Goal: Task Accomplishment & Management: Manage account settings

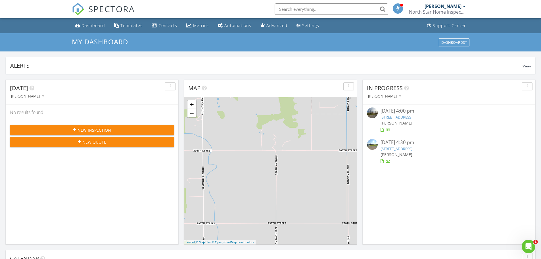
click at [410, 148] on link "1010 2nd SW, Roseau, MN 56751" at bounding box center [397, 148] width 32 height 5
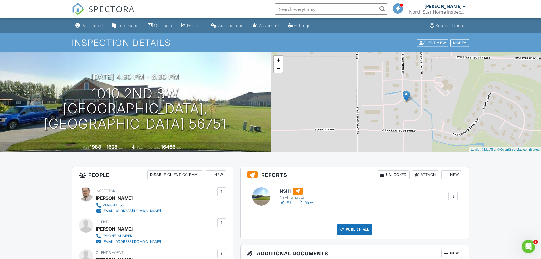
click at [307, 202] on link "View" at bounding box center [305, 203] width 15 height 6
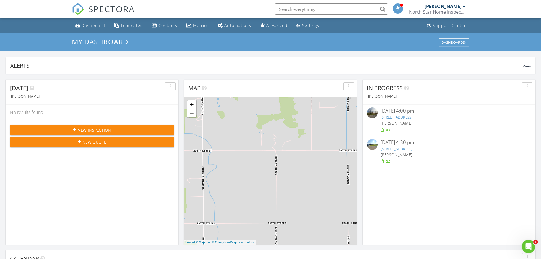
click at [398, 142] on div "08/26/25 4:30 pm" at bounding box center [449, 142] width 137 height 7
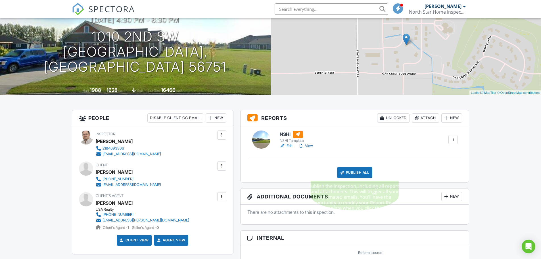
click at [359, 172] on div "Publish All" at bounding box center [355, 172] width 36 height 11
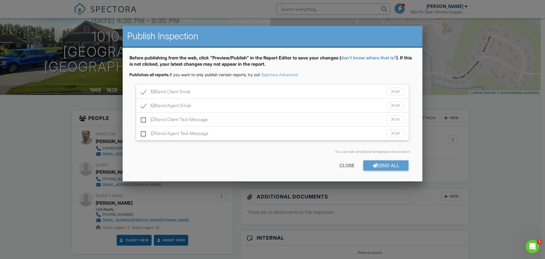
click at [144, 105] on label "Send Agent Email" at bounding box center [166, 106] width 50 height 7
click at [143, 105] on label "Send Agent Email" at bounding box center [166, 106] width 50 height 7
click at [143, 105] on input "Send Agent Email" at bounding box center [143, 103] width 4 height 4
click at [143, 105] on label "Send Agent Email" at bounding box center [166, 106] width 50 height 7
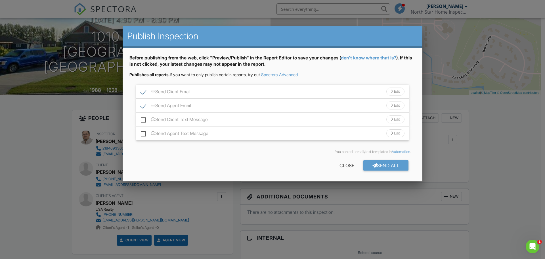
checkbox input "false"
click at [388, 166] on div "Send All" at bounding box center [386, 165] width 45 height 10
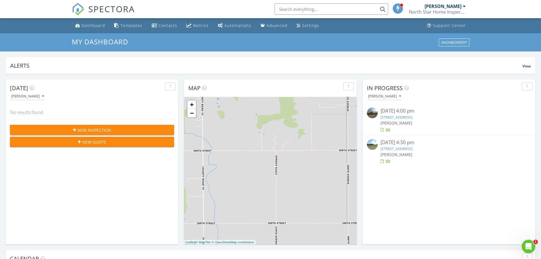
scroll to position [526, 550]
